Goal: Find specific page/section: Find specific page/section

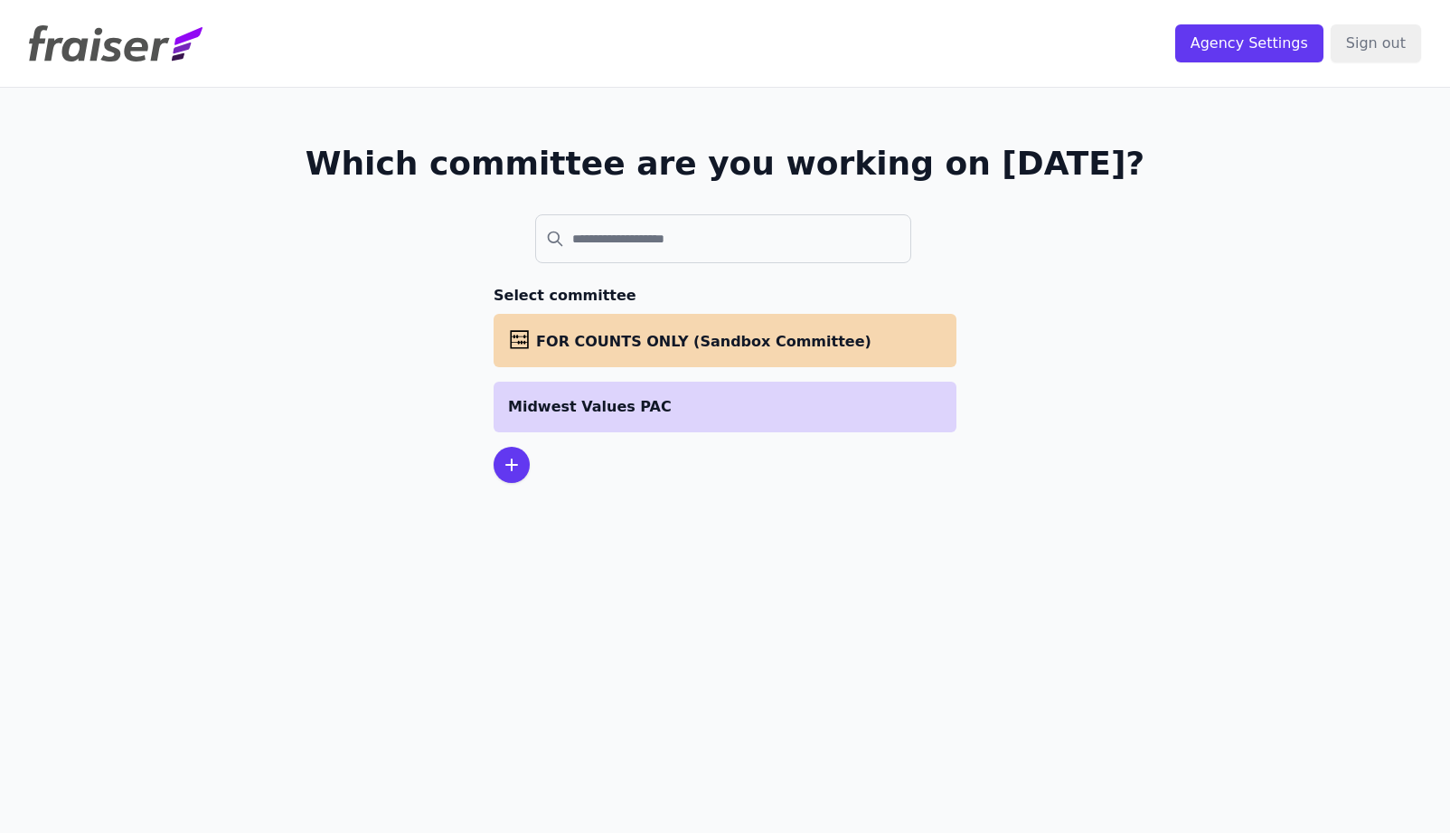
click at [635, 405] on p "Midwest Values PAC" at bounding box center [725, 407] width 434 height 22
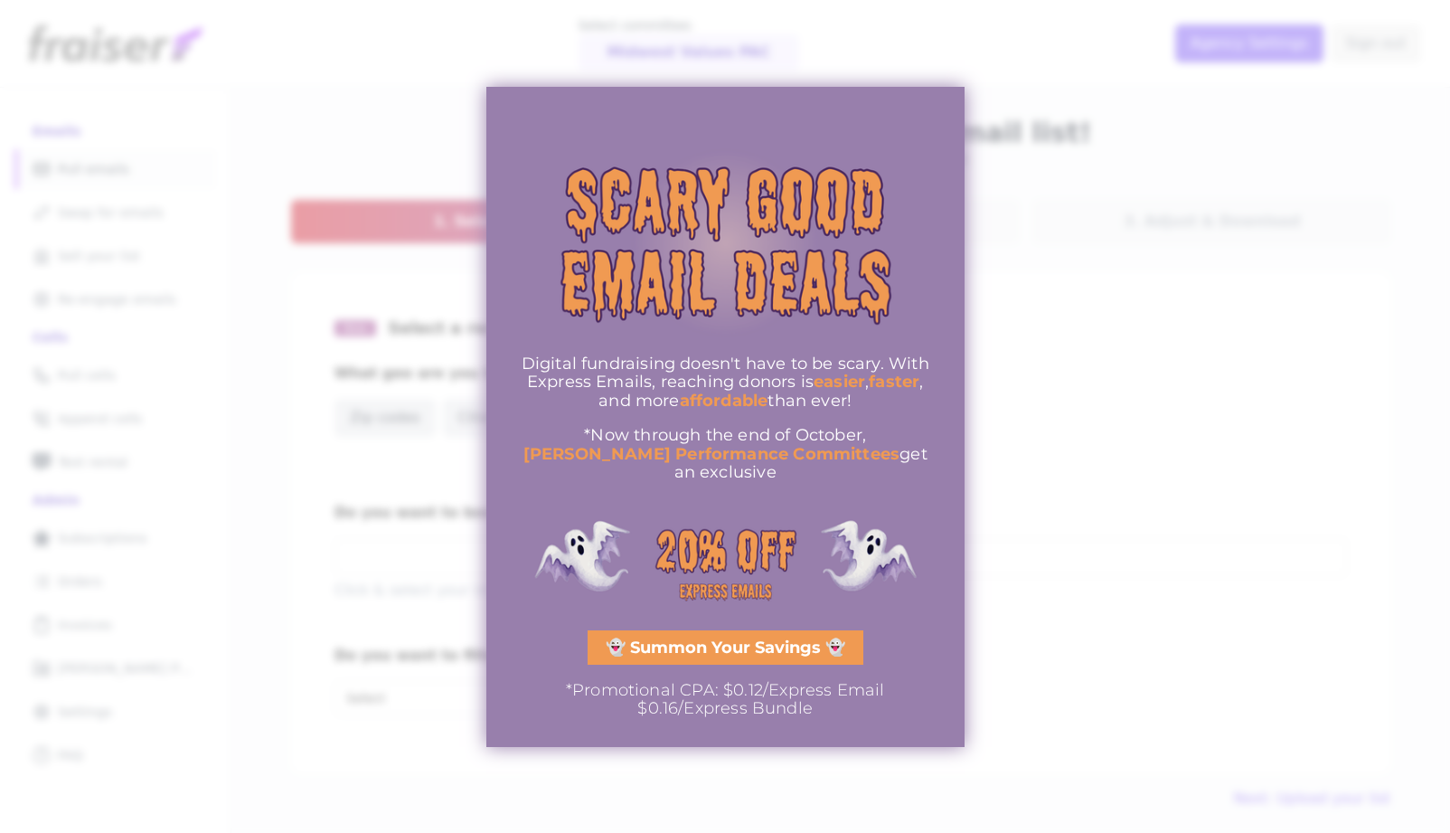
click at [1065, 215] on div at bounding box center [725, 416] width 1450 height 833
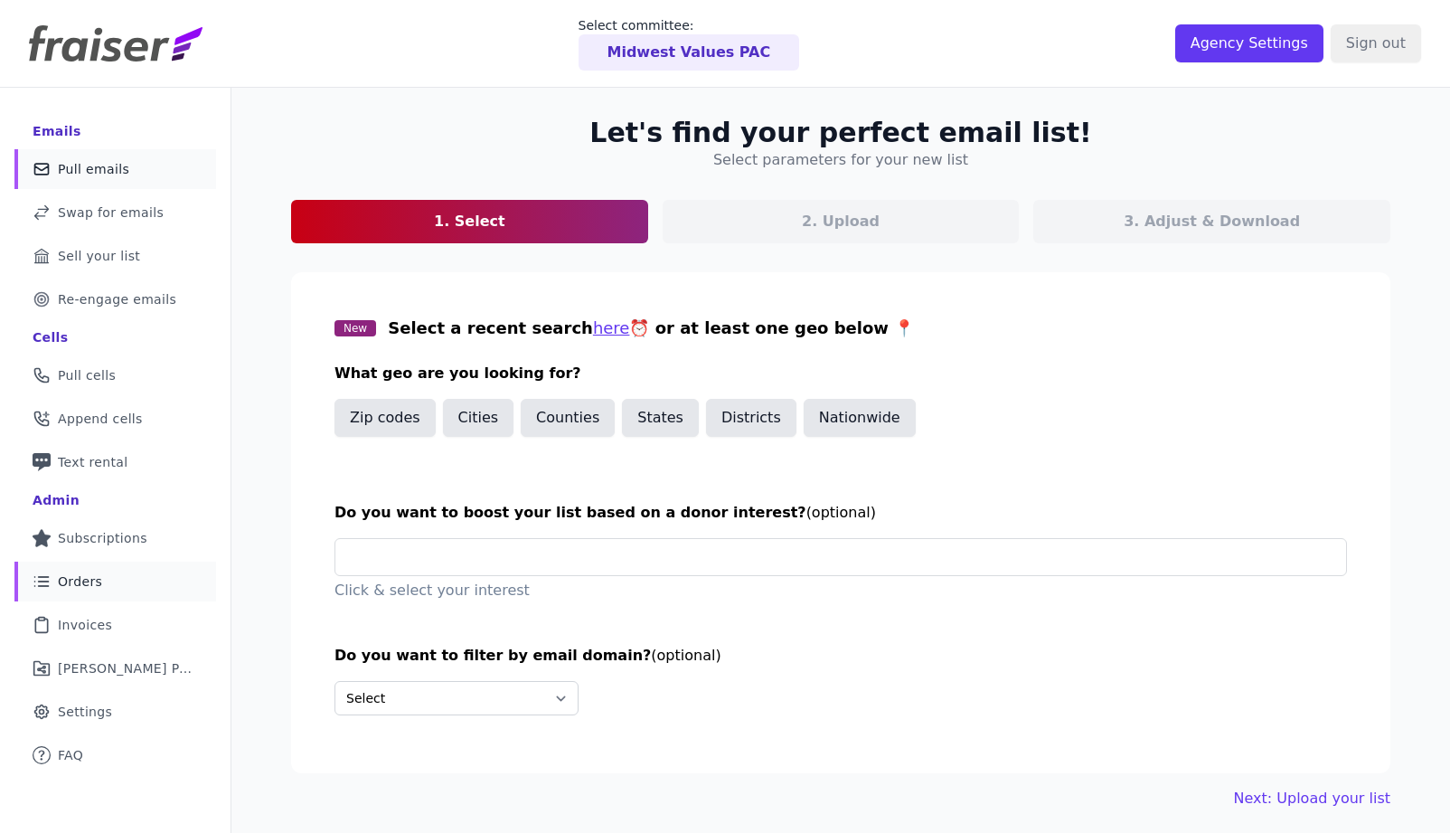
click at [122, 571] on link "List Icon Outline of bulleted list Orders" at bounding box center [115, 582] width 202 height 40
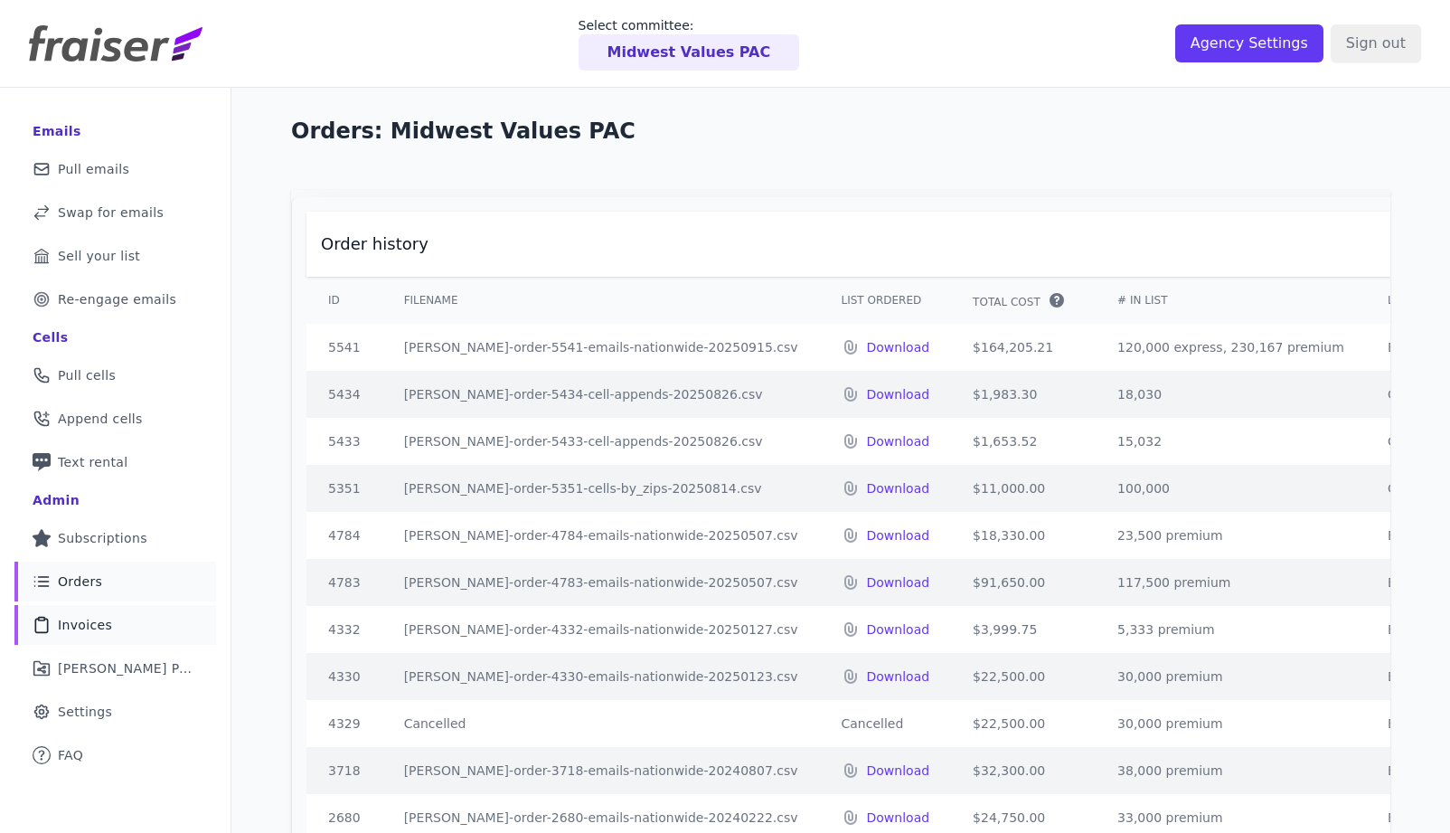
click at [127, 620] on link "Clipboard Icon Outline of a clipboard Invoices" at bounding box center [115, 625] width 202 height 40
